Goal: Task Accomplishment & Management: Complete application form

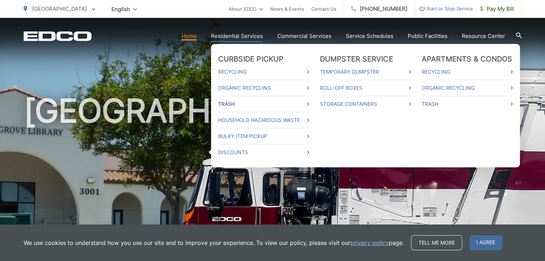
click at [232, 105] on link "Trash" at bounding box center [263, 104] width 91 height 9
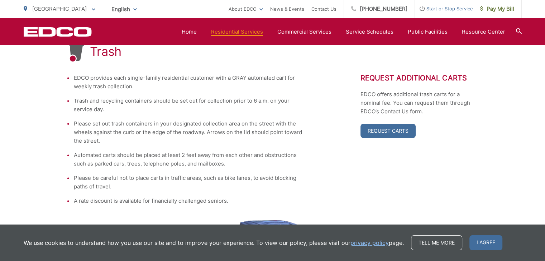
scroll to position [142, 0]
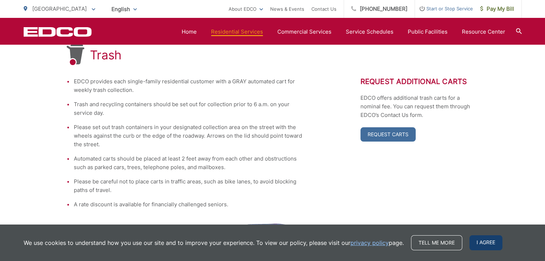
click at [482, 247] on span "I agree" at bounding box center [485, 243] width 33 height 15
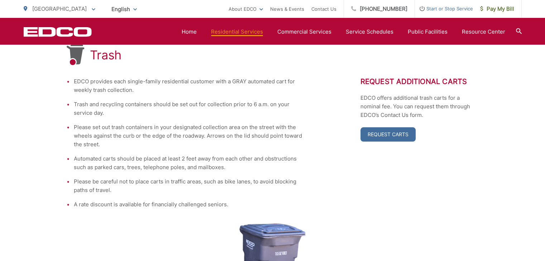
click at [315, 171] on div "EDCO provides each single-family residential customer with a GRAY automated car…" at bounding box center [273, 143] width 412 height 132
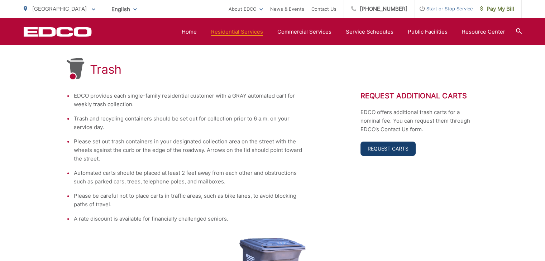
click at [386, 156] on link "Request Carts" at bounding box center [387, 149] width 55 height 14
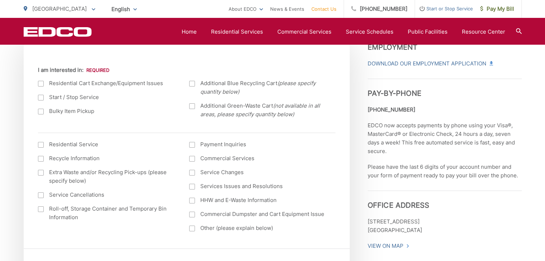
scroll to position [272, 0]
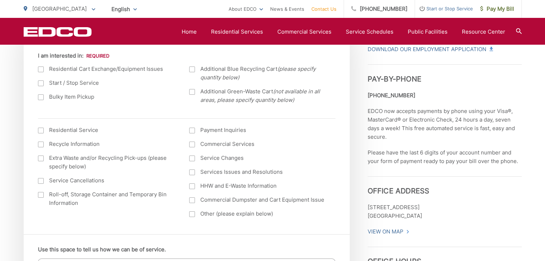
click at [41, 195] on div at bounding box center [41, 195] width 6 height 6
click at [0, 0] on input "Roll-off, Storage Container and Temporary Bin Information" at bounding box center [0, 0] width 0 height 0
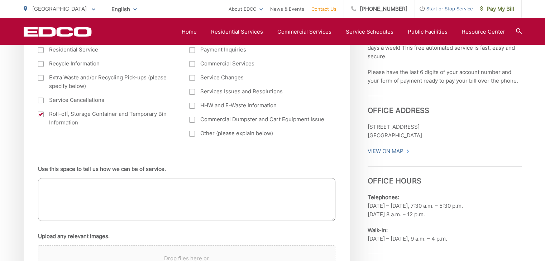
scroll to position [358, 0]
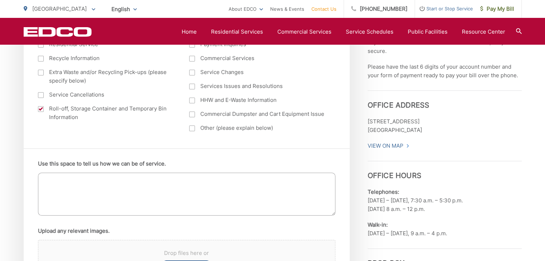
click at [61, 185] on textarea "Use this space to tell us how we can be of service." at bounding box center [186, 194] width 297 height 43
click at [92, 179] on textarea "Home Clean out" at bounding box center [186, 194] width 297 height 43
type textarea "Home Clean out old fencing"
click at [29, 196] on div "Use this space to tell us how we can be of service. Home Clean out old fencing …" at bounding box center [187, 230] width 326 height 163
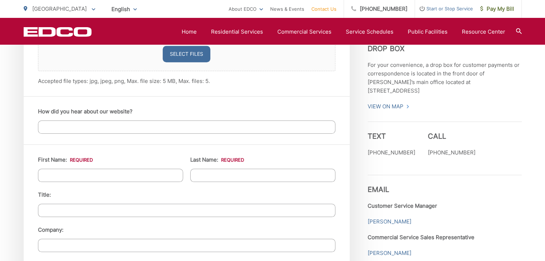
scroll to position [587, 0]
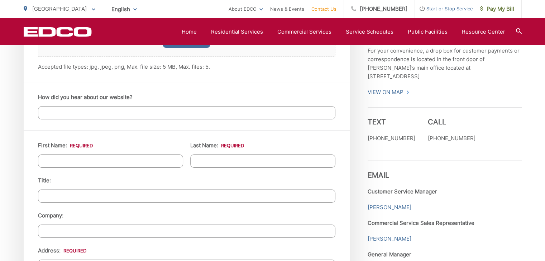
click at [77, 164] on input "First Name: *" at bounding box center [110, 161] width 145 height 13
type input "Randy"
type input "Tinti"
type input "7830 Nichals Street"
type input "[GEOGRAPHIC_DATA]"
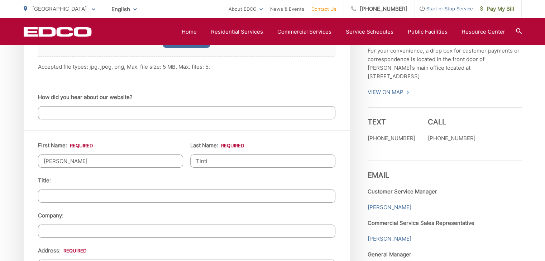
type input "91945"
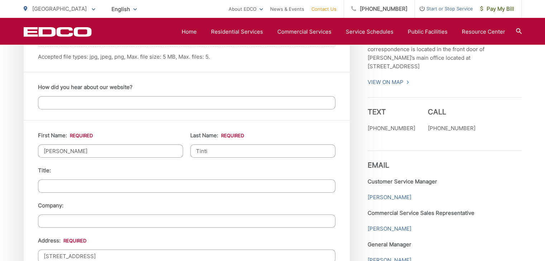
scroll to position [756, 0]
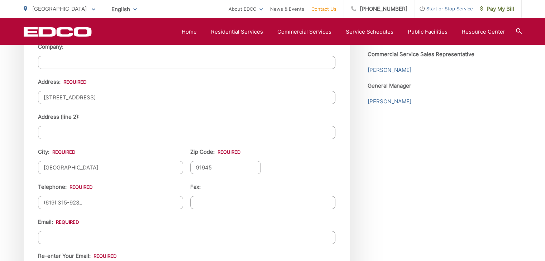
type input "(619) 315-9231"
type input "(___) ___-____"
type input "randytinti@yahoo.com"
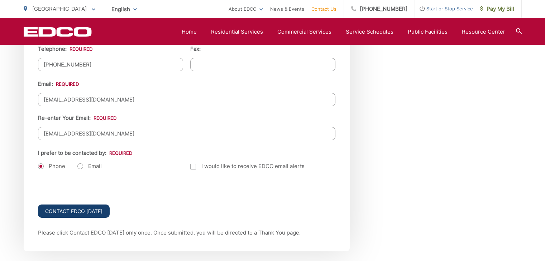
type input "randytinti@yahoo.com"
drag, startPoint x: 72, startPoint y: 206, endPoint x: 66, endPoint y: 208, distance: 6.8
click at [66, 208] on input "Contact EDCO Today" at bounding box center [74, 211] width 72 height 13
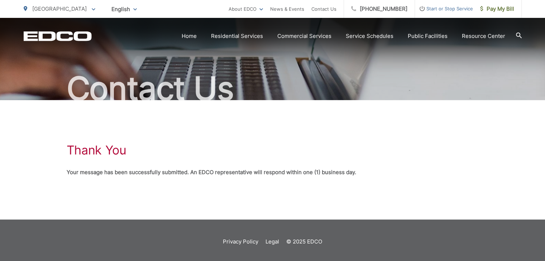
scroll to position [46, 0]
